Goal: Obtain resource: Obtain resource

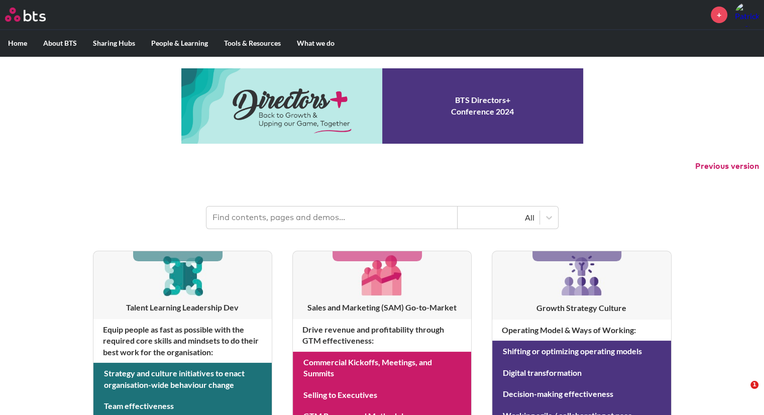
click at [294, 214] on input "text" at bounding box center [331, 217] width 251 height 22
type input "v"
type input "b"
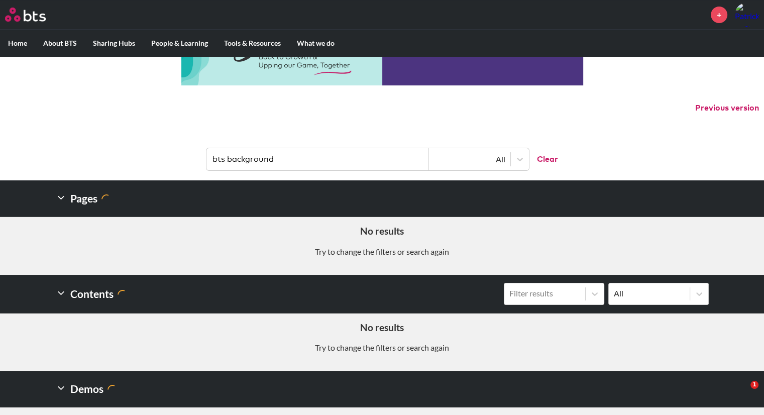
scroll to position [60, 0]
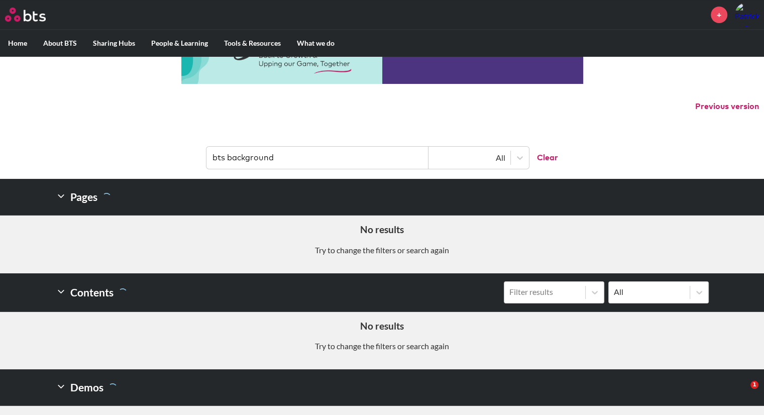
click at [223, 157] on input "bts background" at bounding box center [317, 158] width 222 height 22
type input "background"
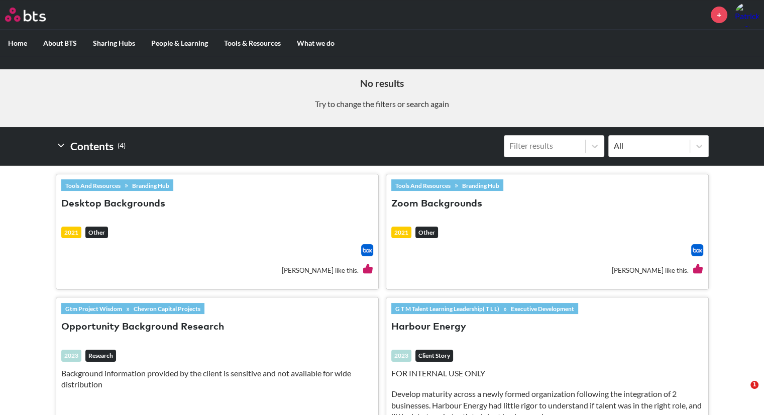
scroll to position [214, 0]
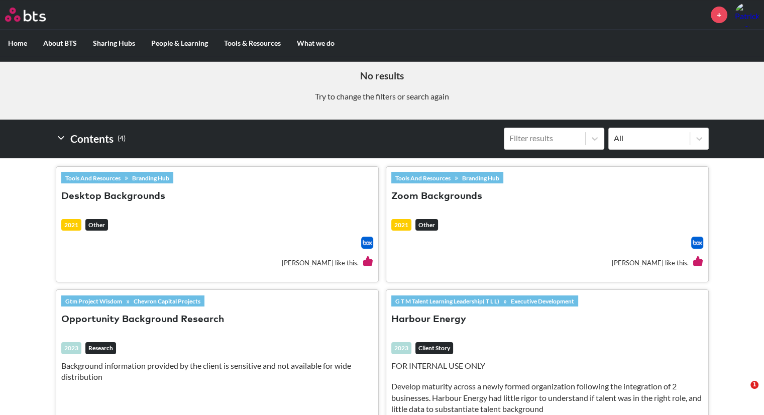
click at [481, 190] on h3 "Zoom Backgrounds" at bounding box center [547, 201] width 312 height 24
click at [429, 228] on em "Other" at bounding box center [426, 225] width 23 height 12
click at [420, 177] on link "Tools And Resources" at bounding box center [422, 177] width 63 height 11
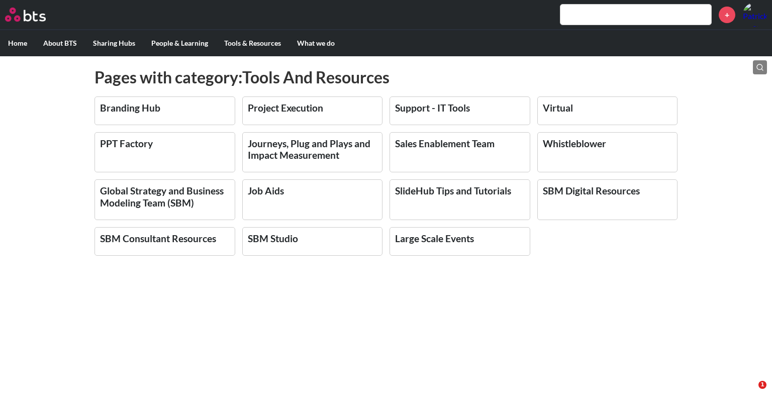
click at [140, 110] on link "Branding Hub" at bounding box center [130, 108] width 60 height 12
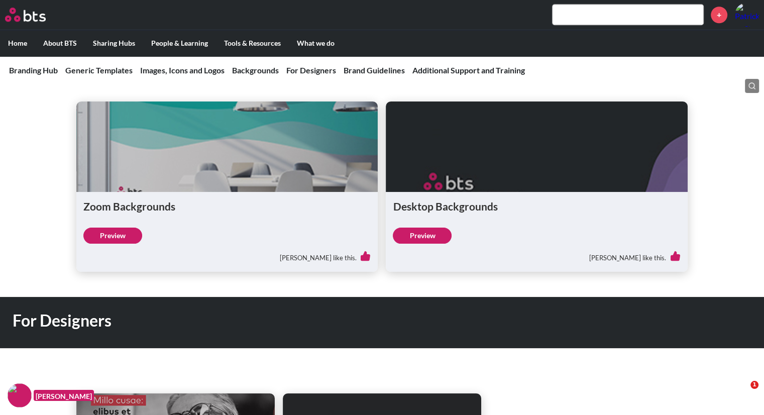
scroll to position [1085, 0]
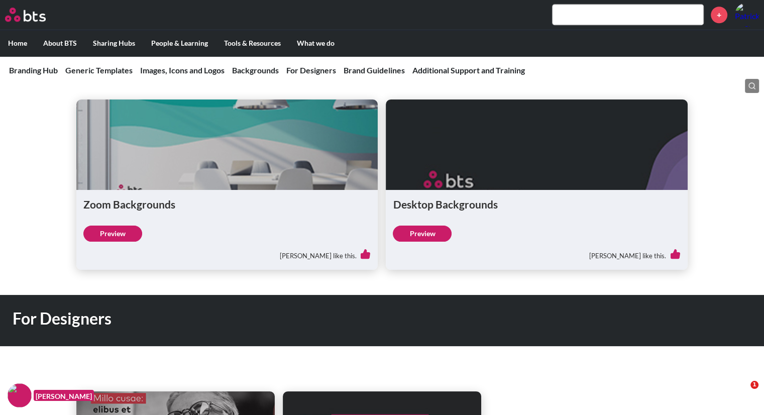
click at [112, 232] on link "Preview" at bounding box center [112, 234] width 59 height 16
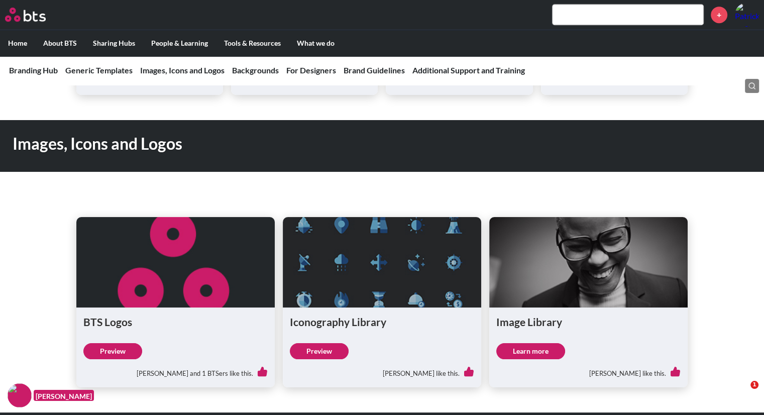
scroll to position [674, 0]
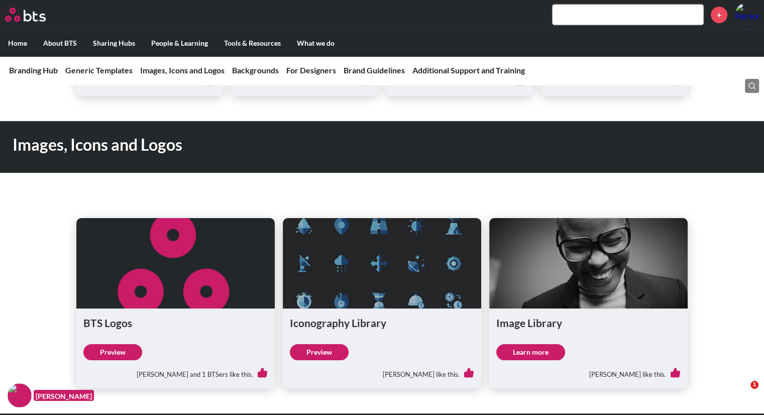
click at [171, 286] on figure at bounding box center [175, 263] width 198 height 90
click at [119, 346] on link "Preview" at bounding box center [112, 352] width 59 height 16
